Goal: Task Accomplishment & Management: Complete application form

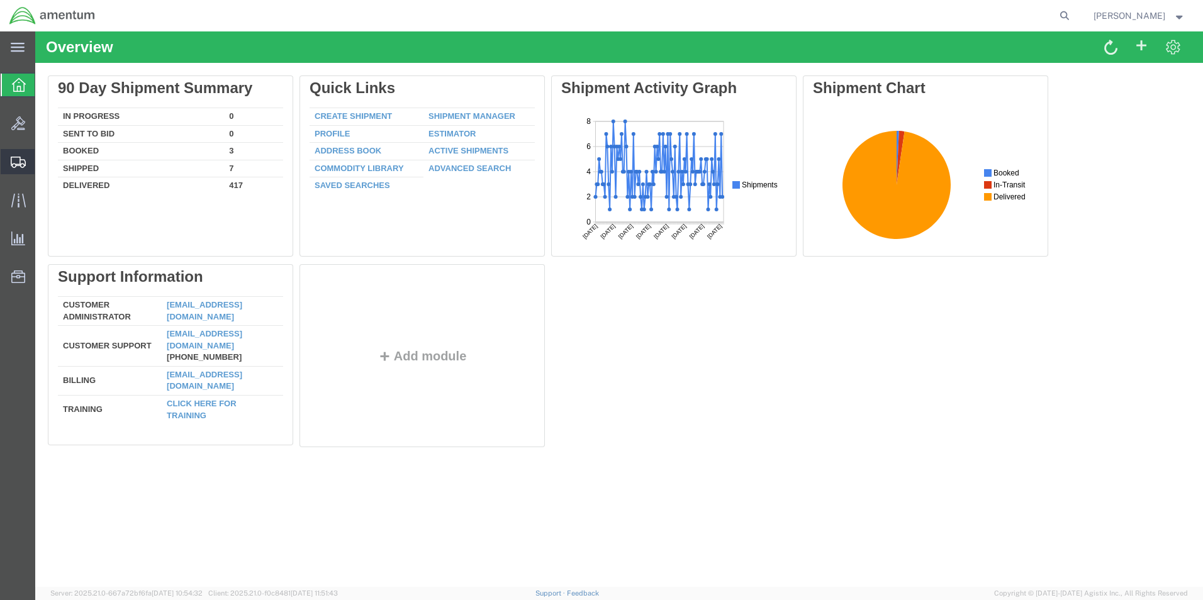
click at [0, 0] on span "Create Shipment" at bounding box center [0, 0] width 0 height 0
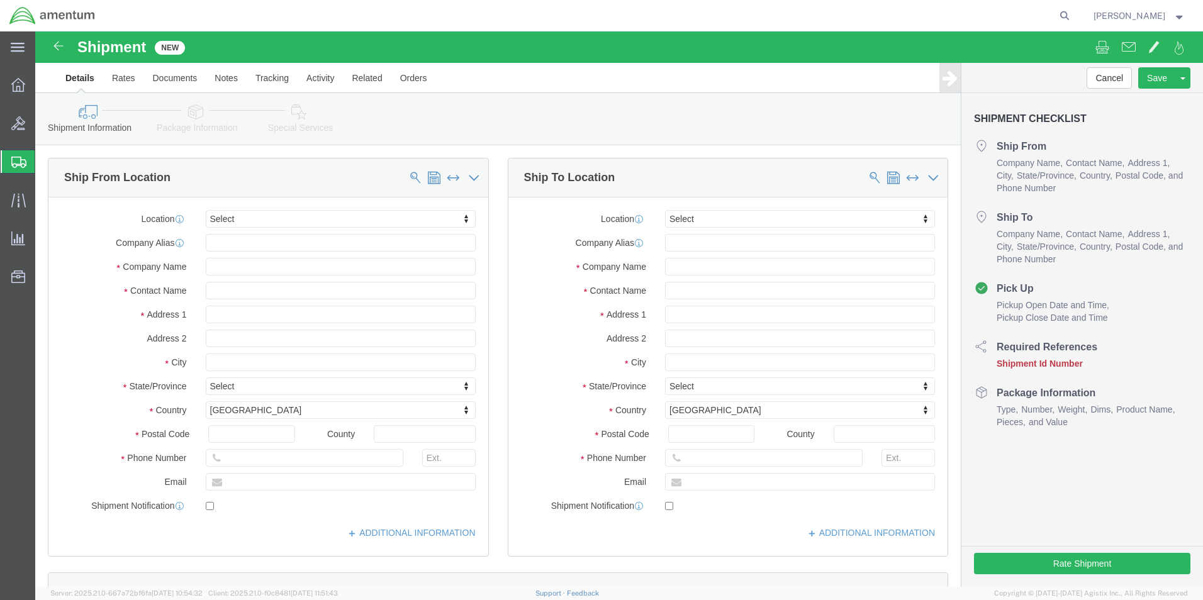
select select
click input "text"
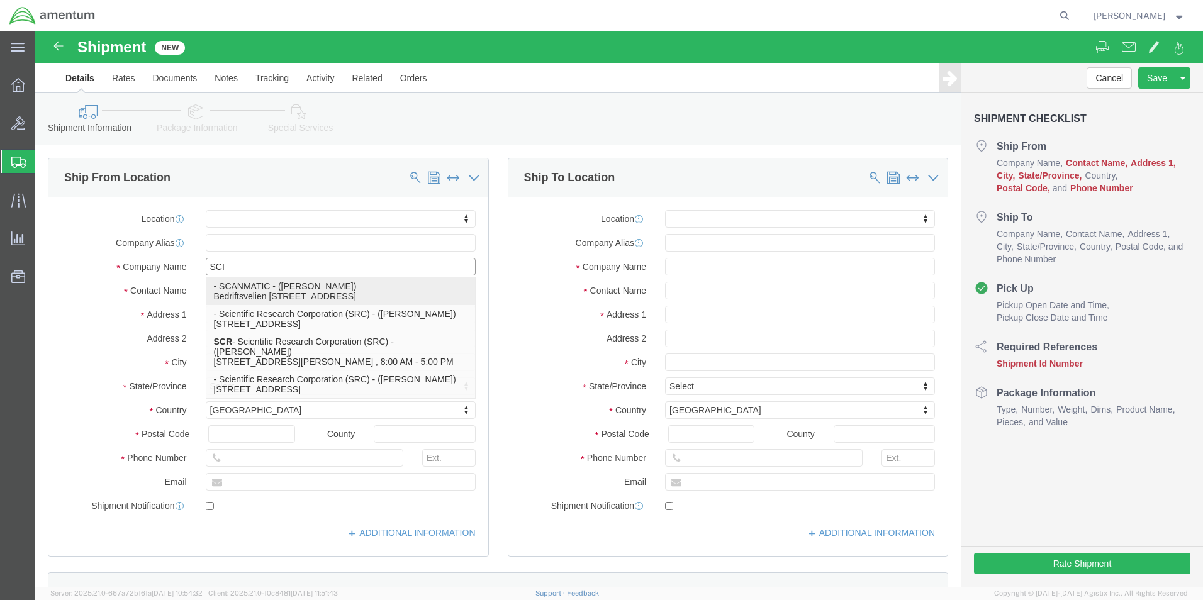
type input "SCIE"
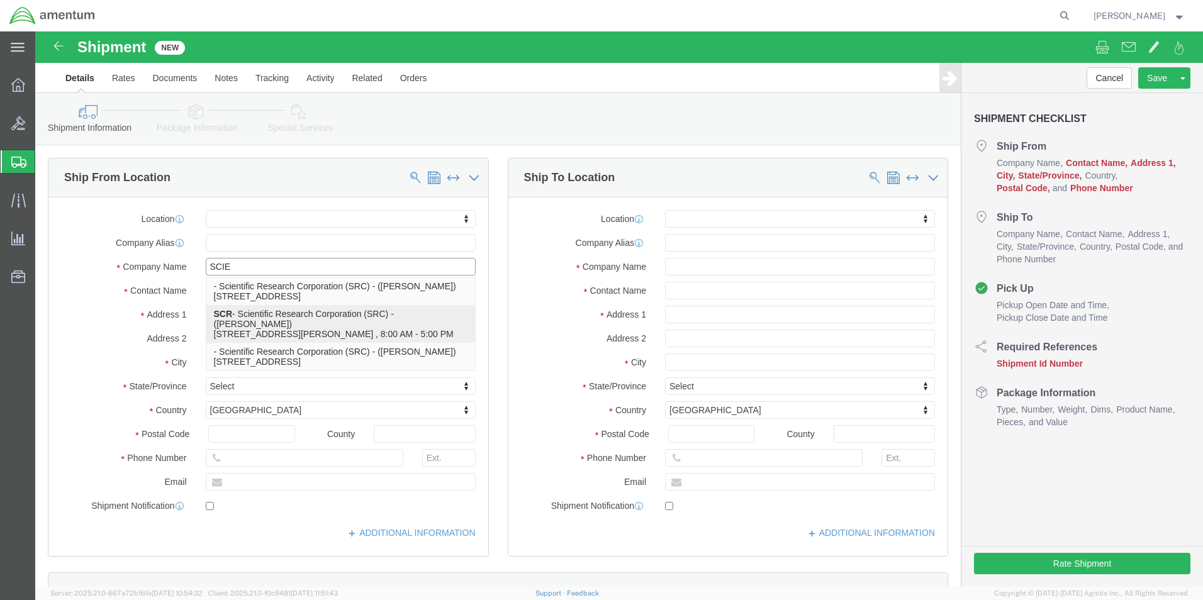
click p "SCR - Scientific Research Corporation (SRC) - ([PERSON_NAME]) [STREET_ADDRESS][…"
select select
type input "[STREET_ADDRESS][PERSON_NAME]"
type input "BLDG 332"
type input "32221"
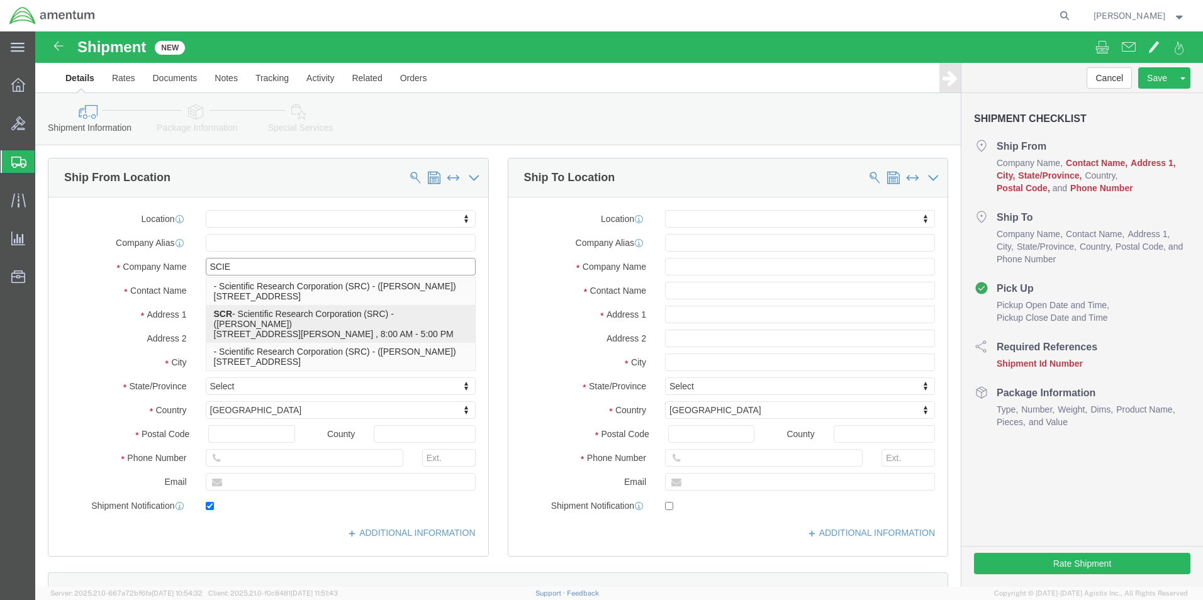
type input "[PHONE_NUMBER]"
type input "[EMAIL_ADDRESS][DOMAIN_NAME]"
checkbox input "true"
type input "SCR"
type input "Scientific Research Corporation (SRC)"
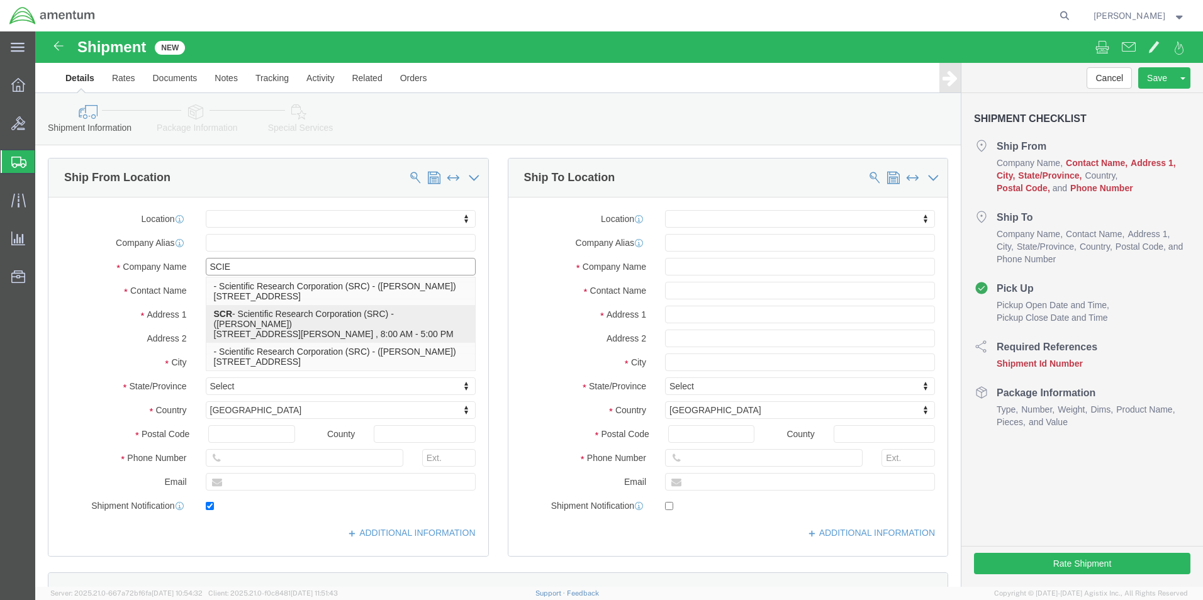
type input "[PERSON_NAME]"
type input "[GEOGRAPHIC_DATA]"
select select "FL"
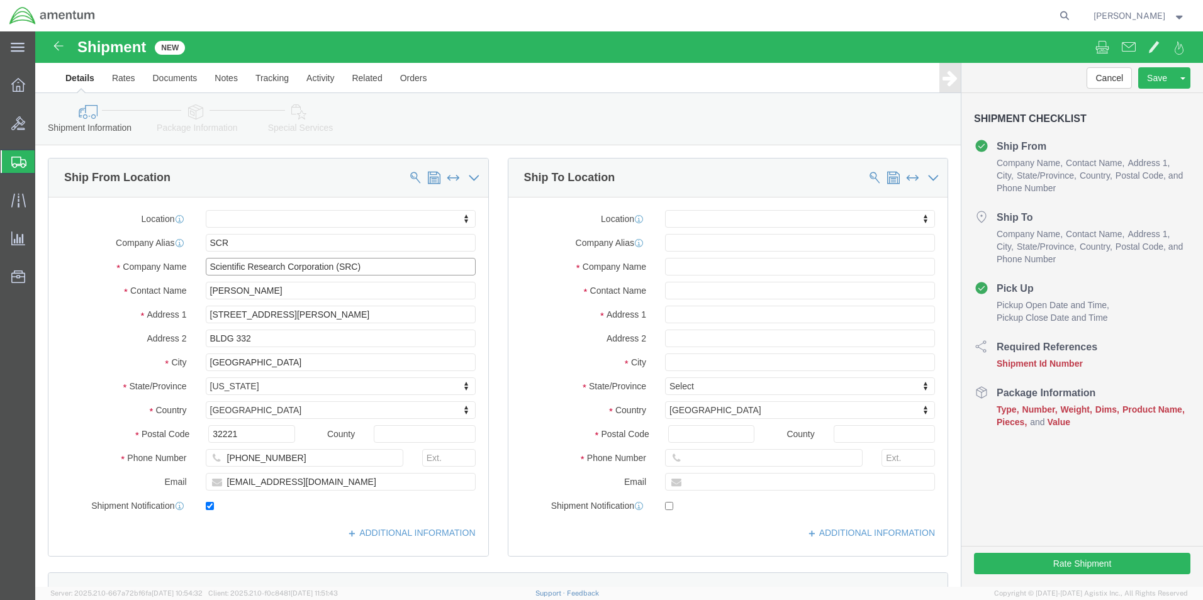
type input "Scientific Research Corporation (SRC)"
type input "EHO"
select select "49929"
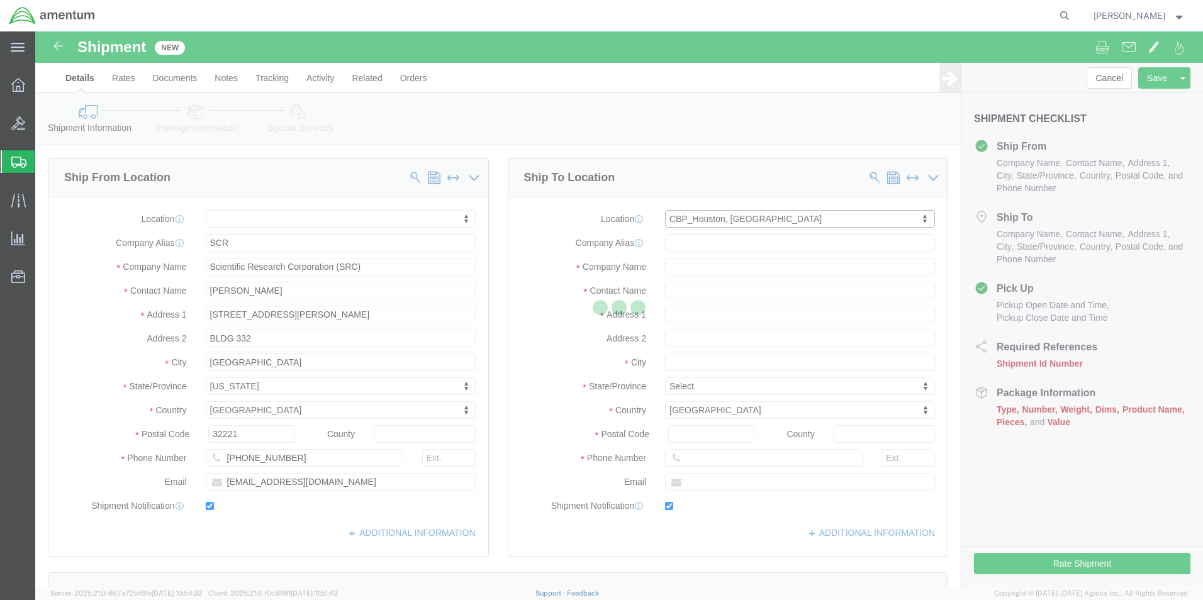
type input "[STREET_ADDRESS][PERSON_NAME]"
type input "Hangar 15A, c/o US CBP"
type input "77303"
type input "[PHONE_NUMBER]"
type input "[PERSON_NAME][EMAIL_ADDRESS][PERSON_NAME][DOMAIN_NAME]"
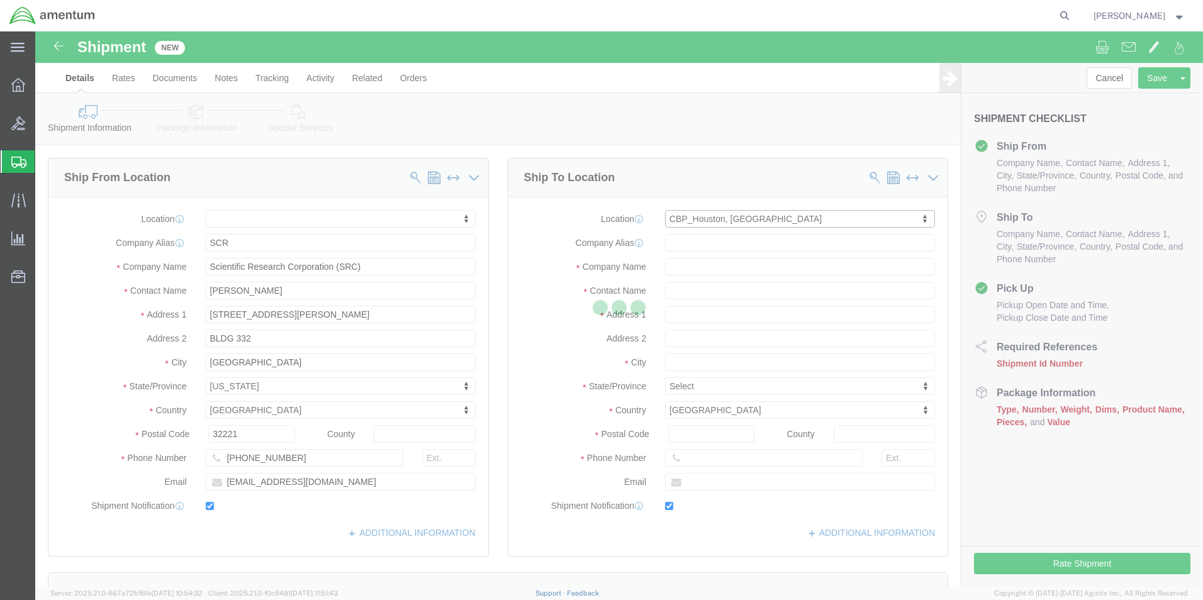
checkbox input "true"
type input "Amentum Services, Inc"
type input "[PERSON_NAME]"
type input "Conroe"
select select "[GEOGRAPHIC_DATA]"
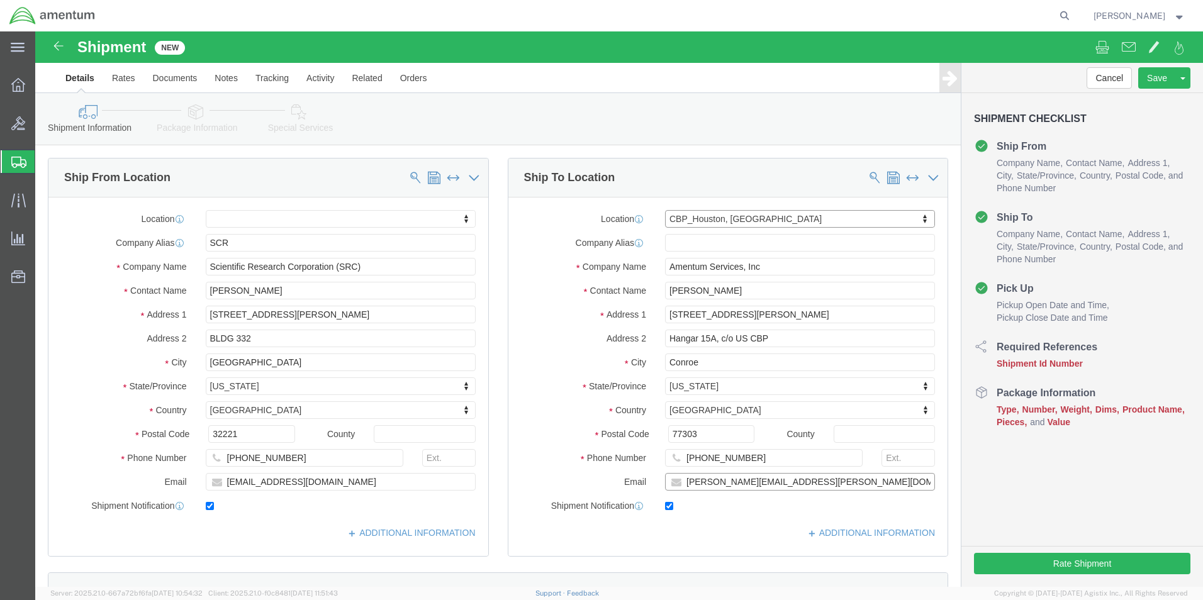
click input "[PERSON_NAME][EMAIL_ADDRESS][PERSON_NAME][DOMAIN_NAME]"
click input "checkbox"
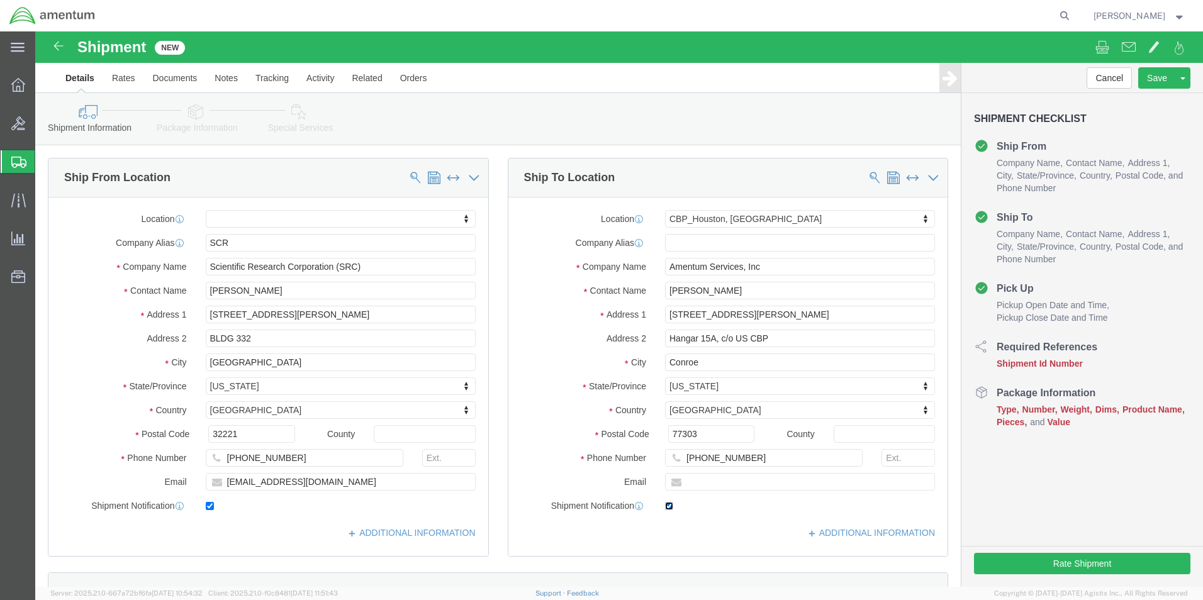
checkbox input "false"
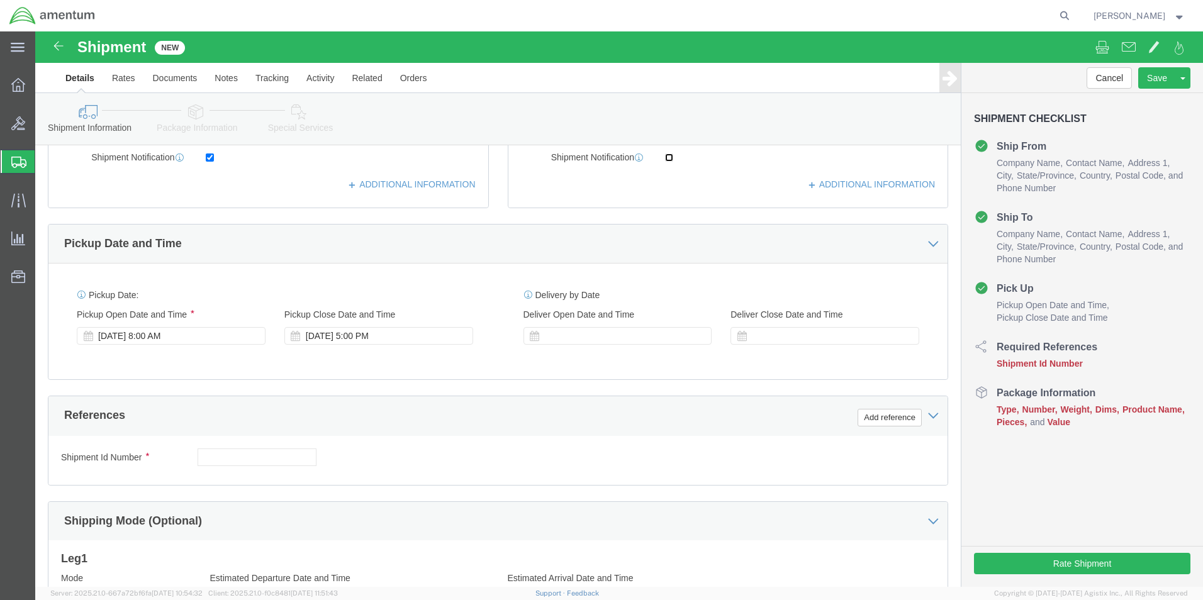
scroll to position [378, 0]
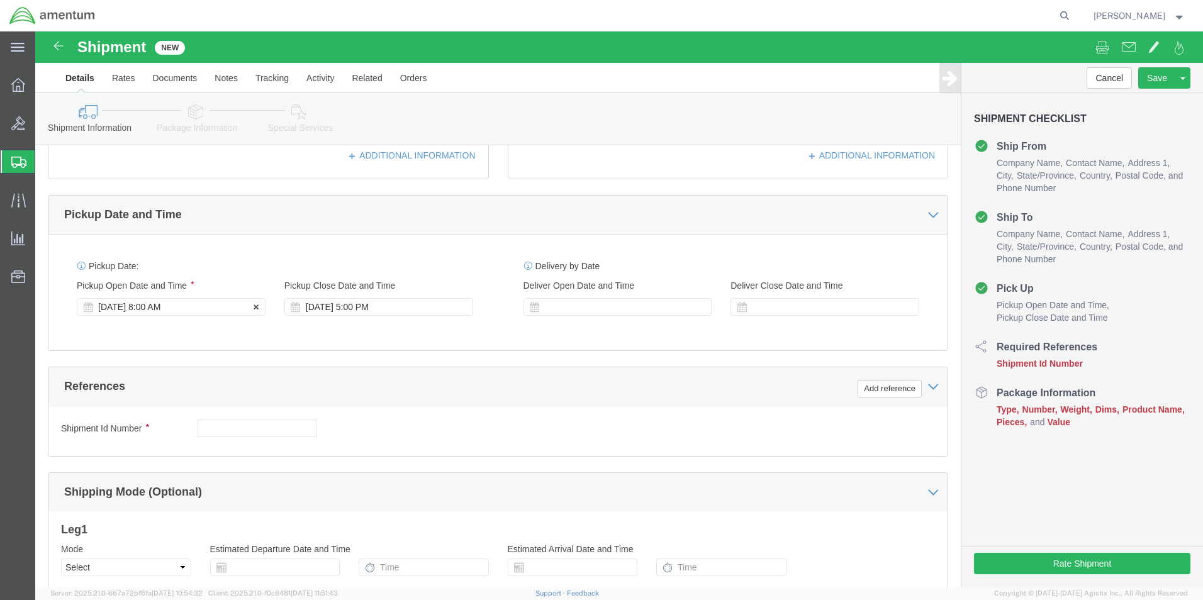
click div "[DATE] 8:00 AM"
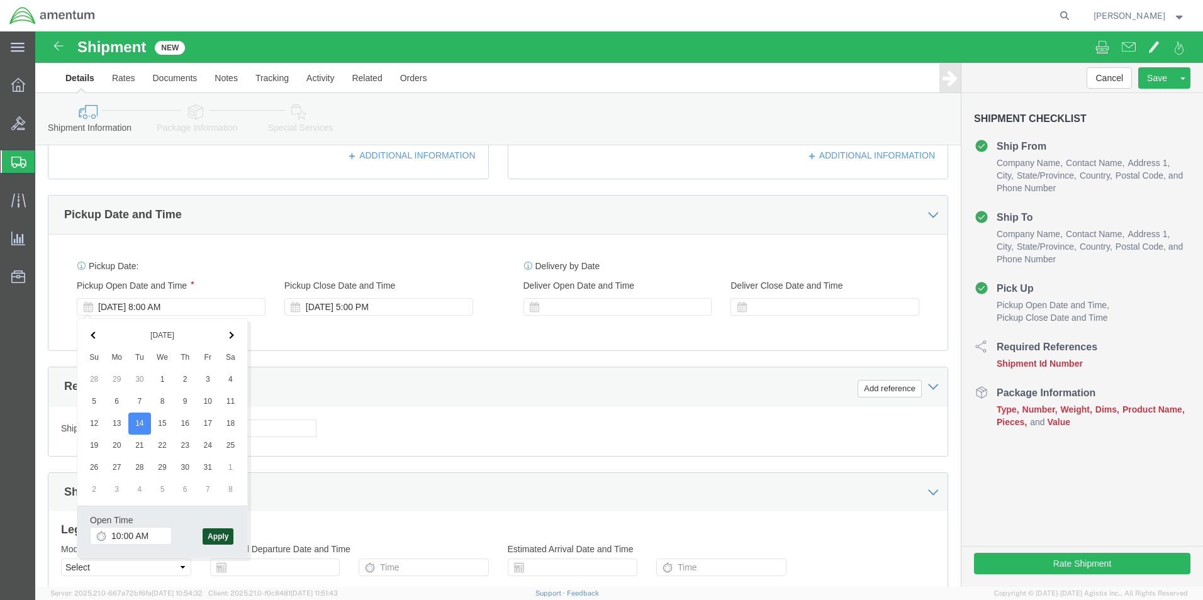
click button "Apply"
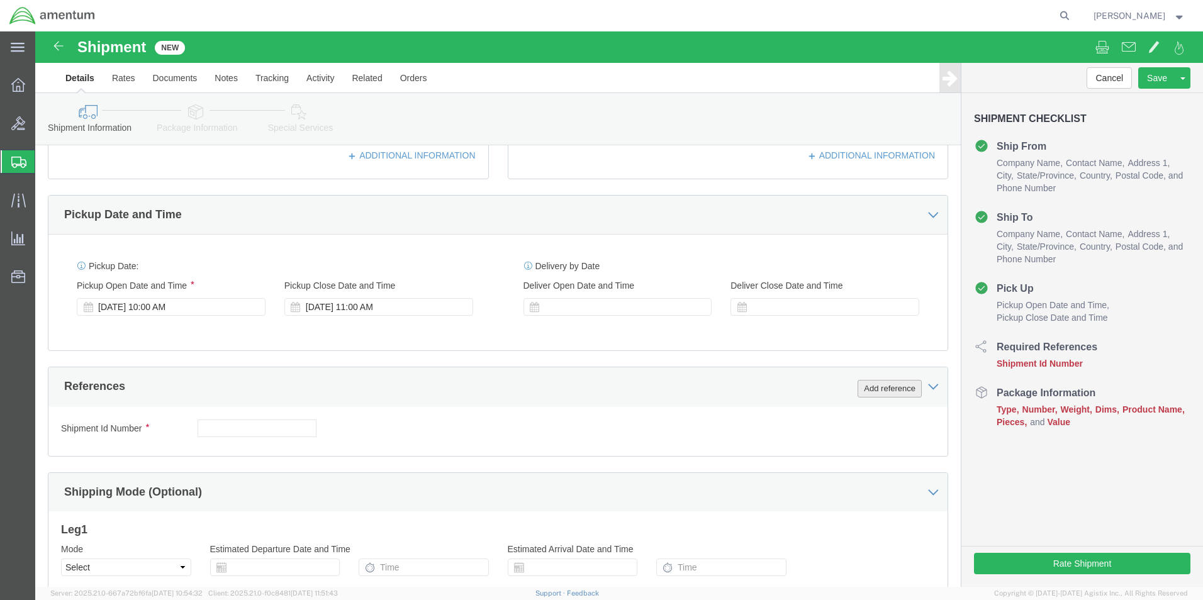
click button "Add reference"
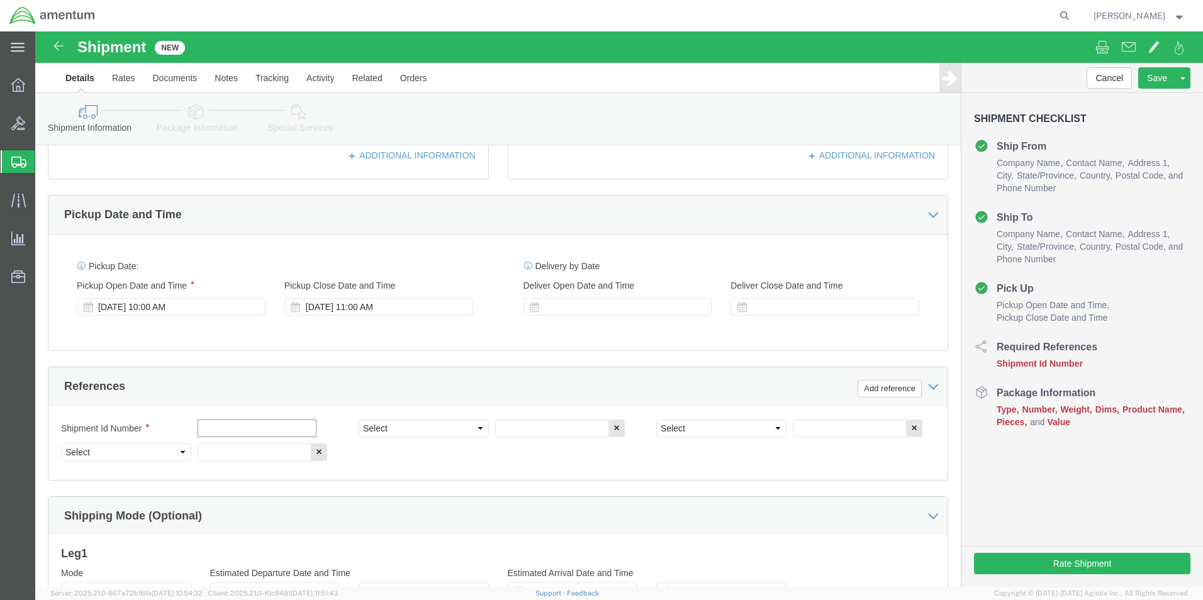
click input "text"
type input "[DATE]"
click select "Select Account Type Activity ID Airline Appointment Number ASN Batch Request # …"
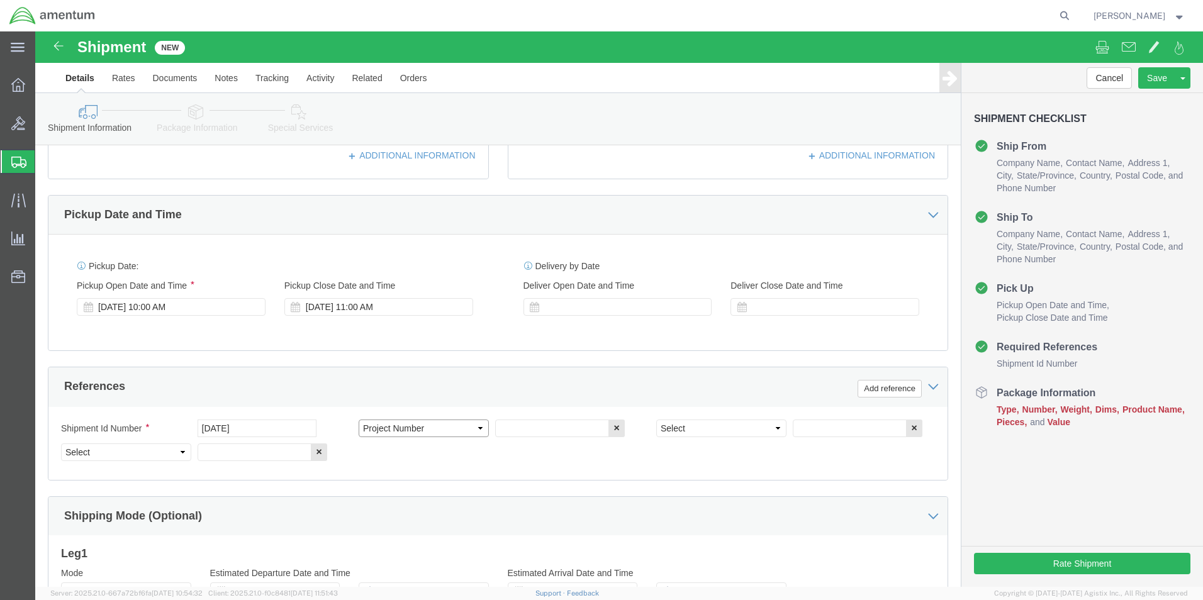
select select "CUSTREF"
click select "Select Account Type Activity ID Airline Appointment Number ASN Batch Request # …"
click input "text"
type input "RESP SN 20011"
click select "Select Account Type Activity ID Airline Appointment Number ASN Batch Request # …"
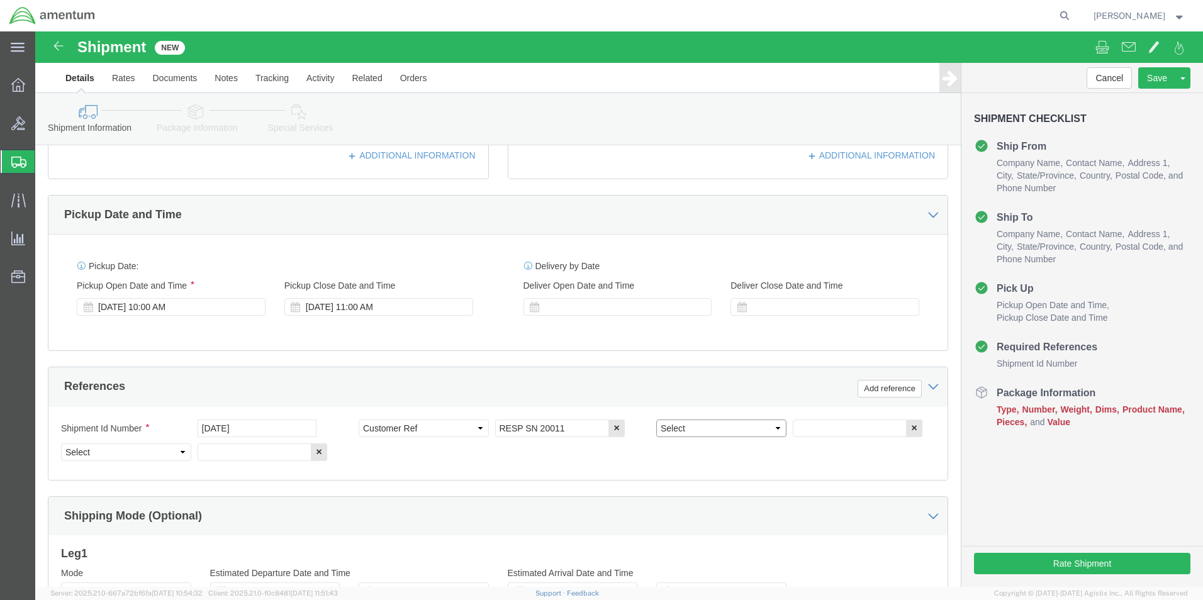
select select "PROJNUM"
click select "Select Account Type Activity ID Airline Appointment Number ASN Batch Request # …"
click input "text"
type input "6118.04.03.2219.000.EHO.0000"
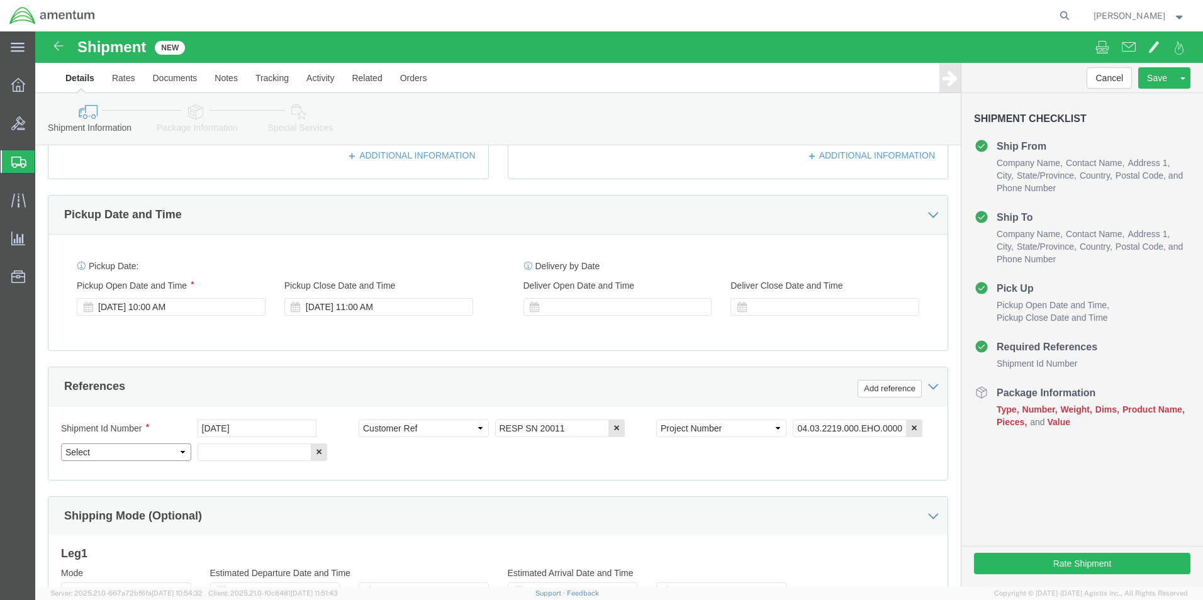
click select "Select Account Type Activity ID Airline Appointment Number ASN Batch Request # …"
select select "DEPT"
click select "Select Account Type Activity ID Airline Appointment Number ASN Batch Request # …"
click input "text"
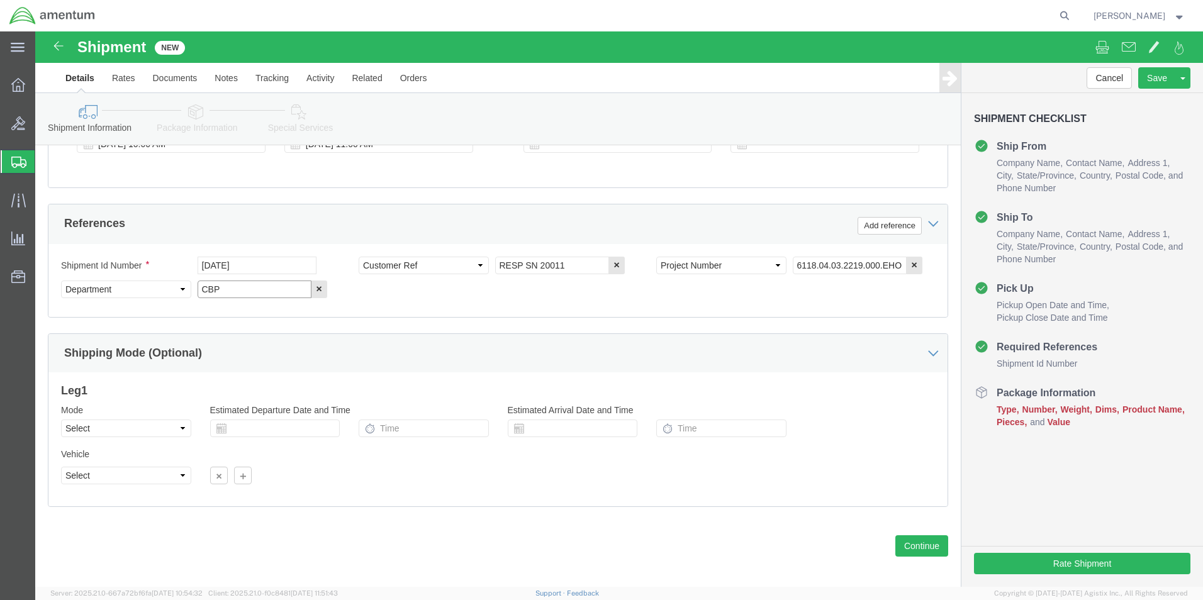
scroll to position [549, 0]
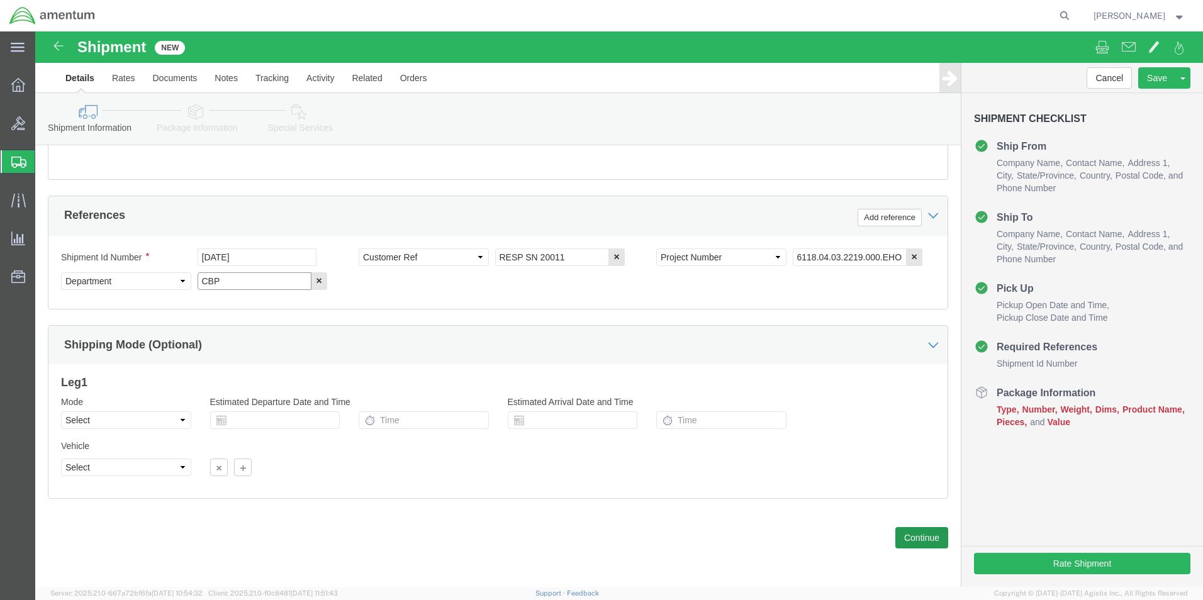
type input "CBP"
click button "Continue"
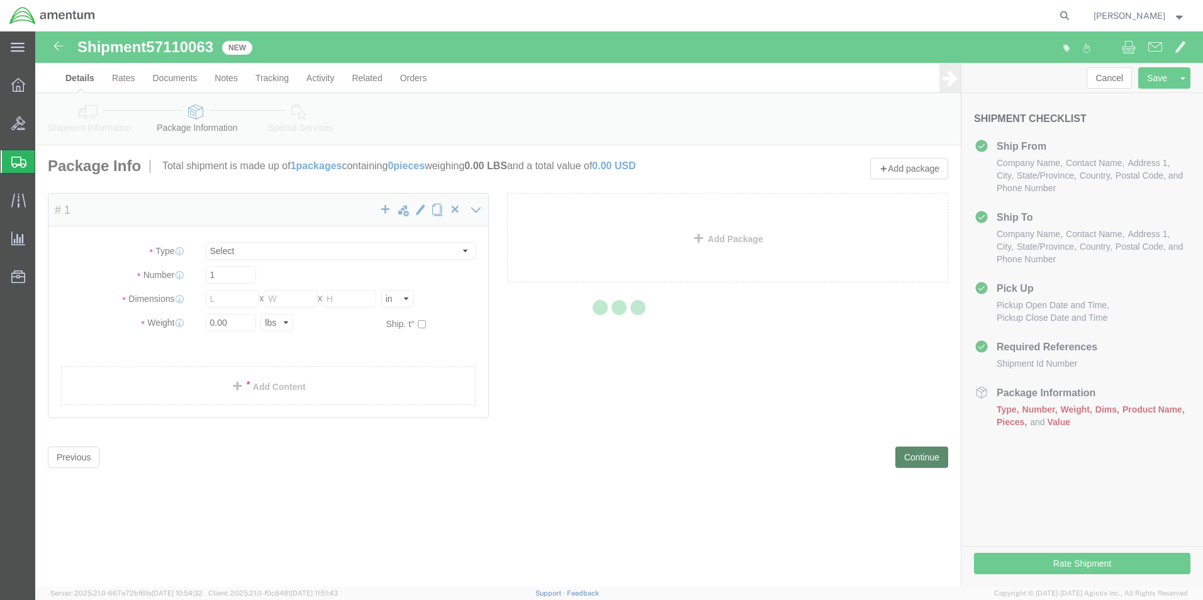
select select "CBOX"
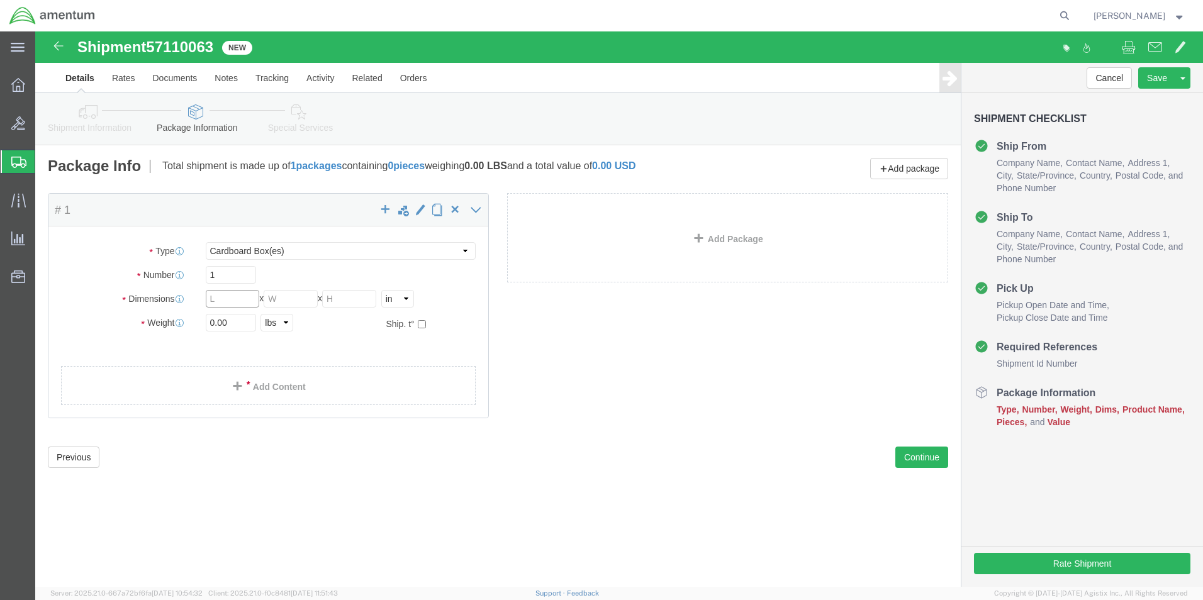
click input "text"
type input "32"
type input "23"
type input "17"
type input "112"
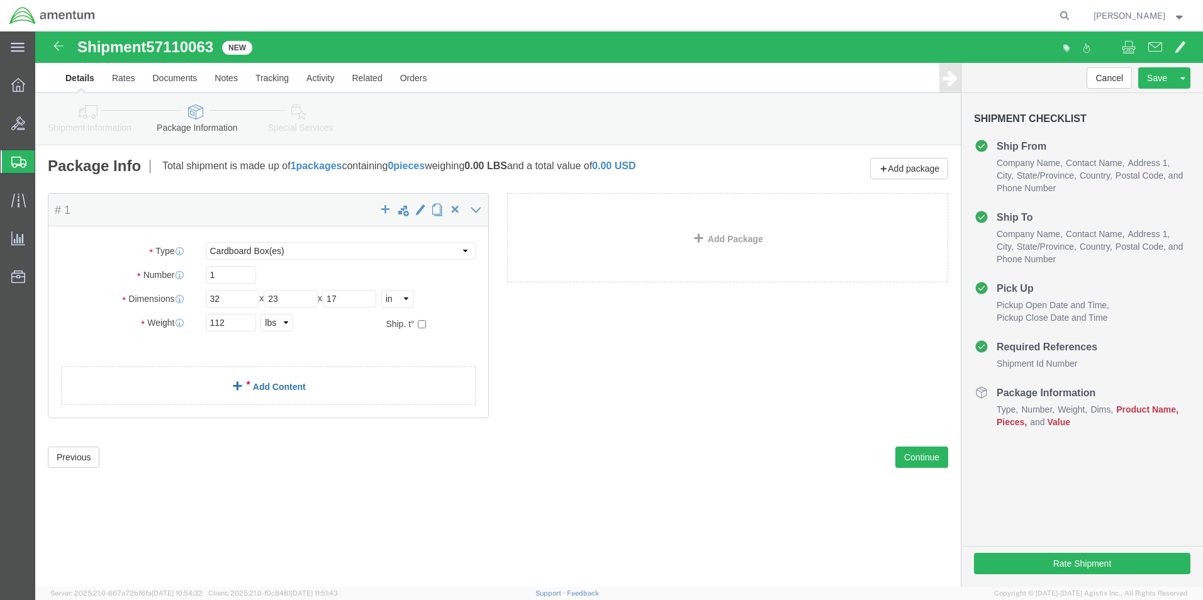
click link "Add Content"
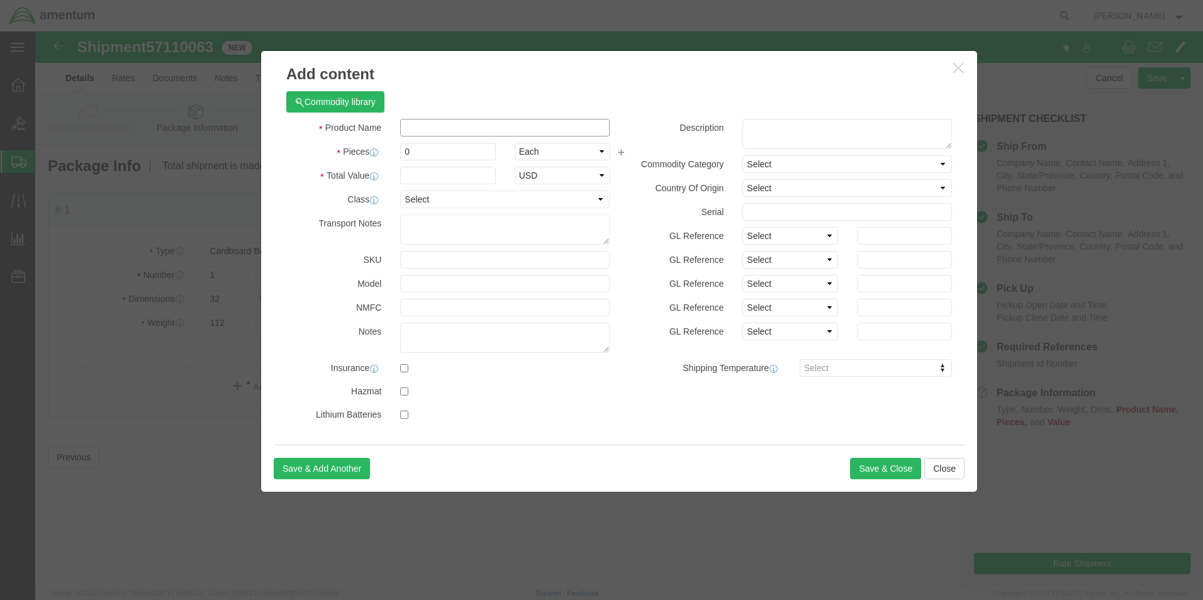
click input "text"
type input "RESP SN: 20011"
click input "0"
type input "1"
type input "2"
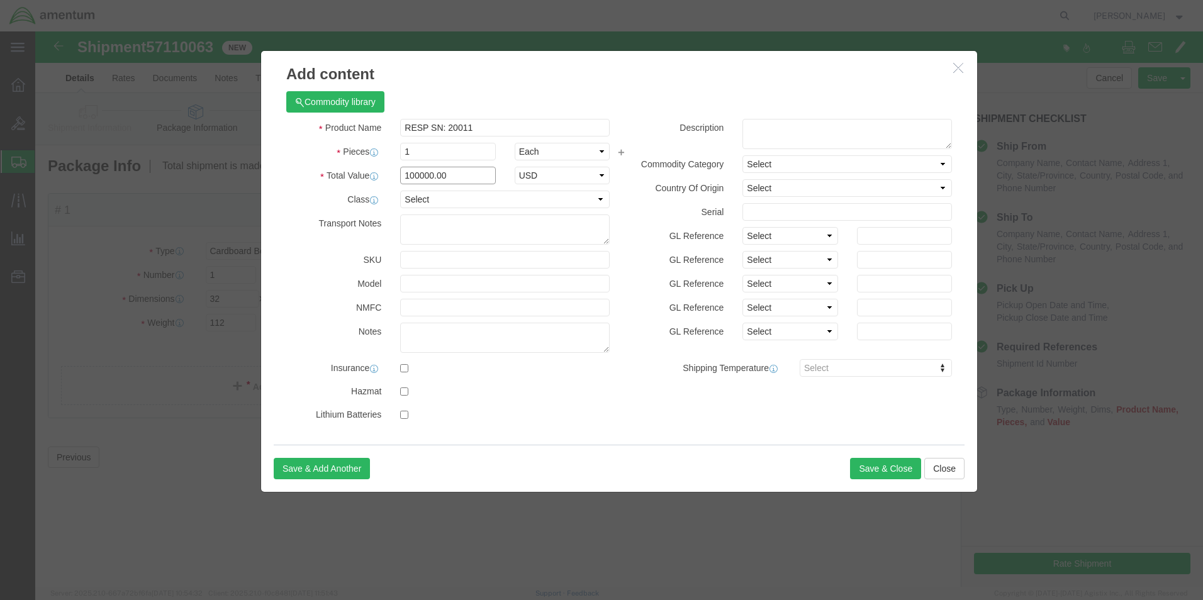
type input "100000.00"
select select "USD"
click button "Save & Close"
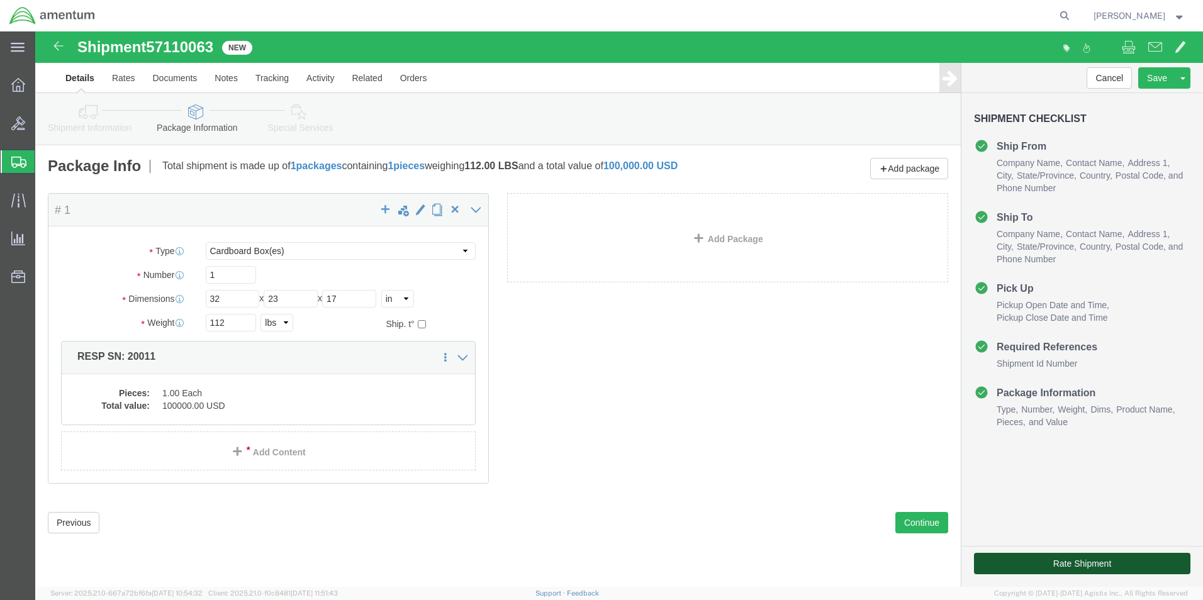
click button "Rate Shipment"
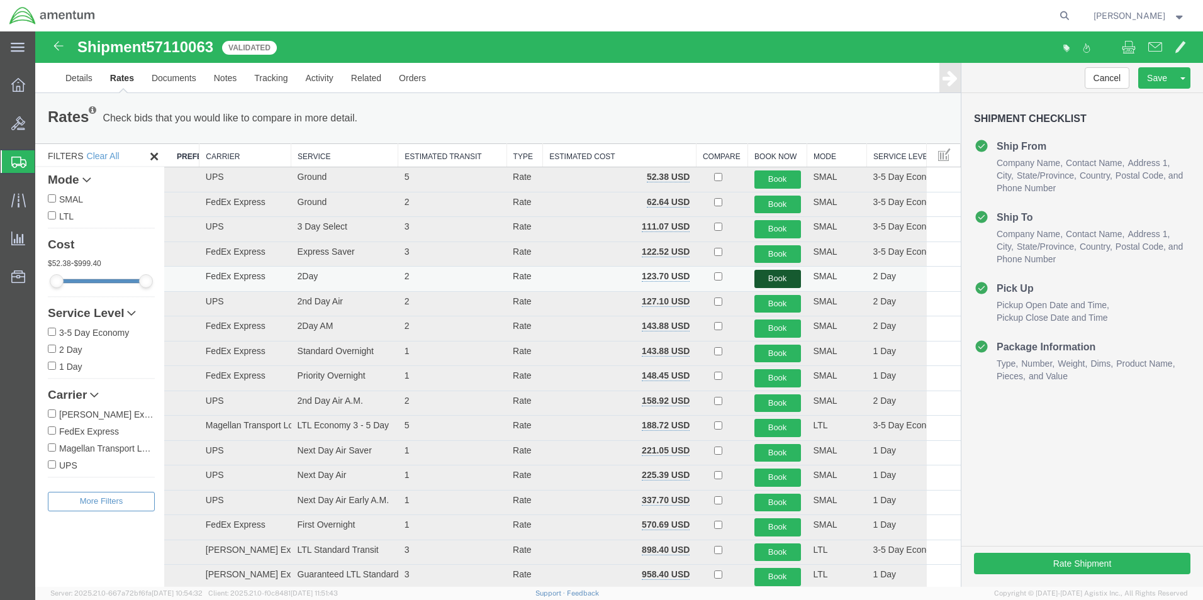
click at [772, 278] on button "Book" at bounding box center [777, 279] width 47 height 18
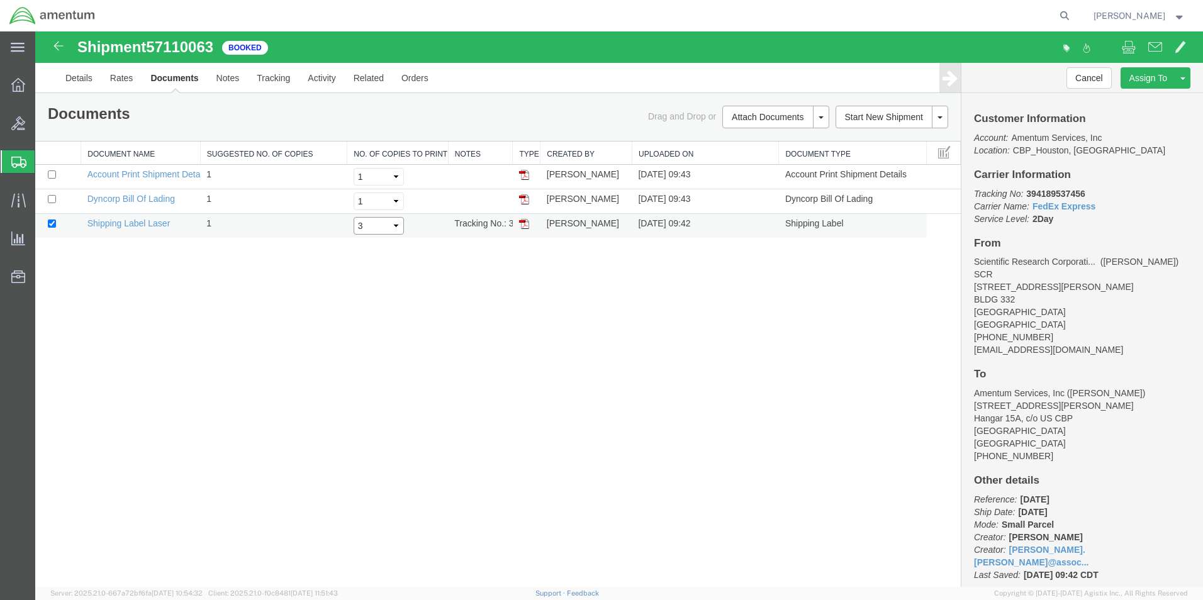
click at [395, 226] on select "Select 1 2 3 4 5" at bounding box center [379, 226] width 50 height 18
select select "1"
click at [354, 217] on select "Select 1 2 3 4 5" at bounding box center [379, 226] width 50 height 18
click at [49, 198] on input "checkbox" at bounding box center [52, 199] width 8 height 8
checkbox input "true"
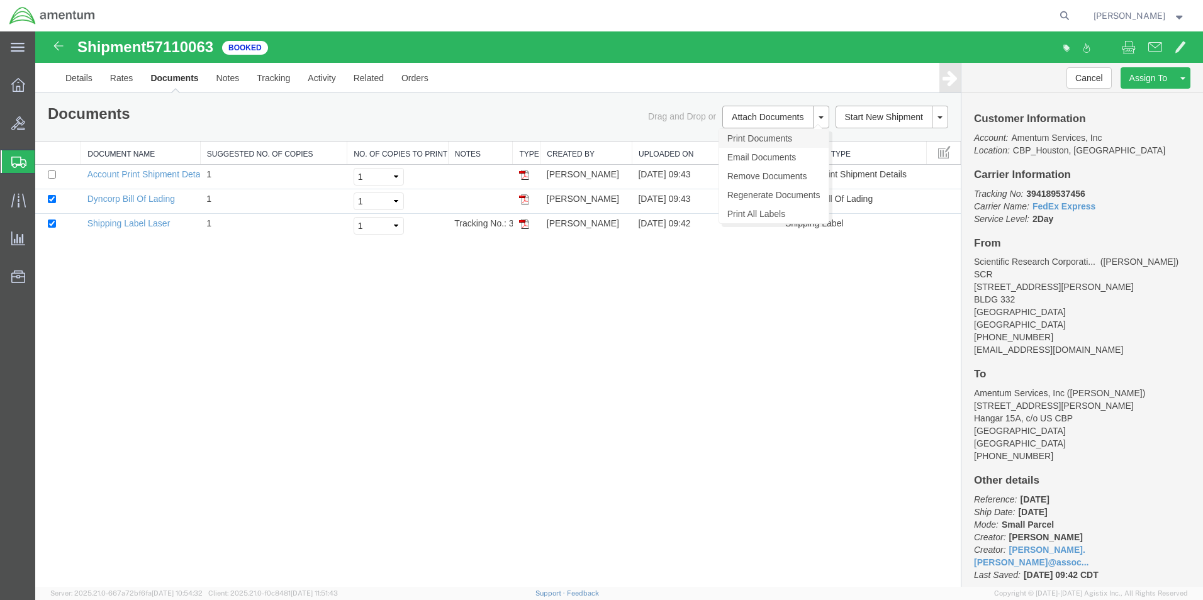
click at [755, 137] on link "Print Documents" at bounding box center [773, 138] width 109 height 19
